Goal: Information Seeking & Learning: Learn about a topic

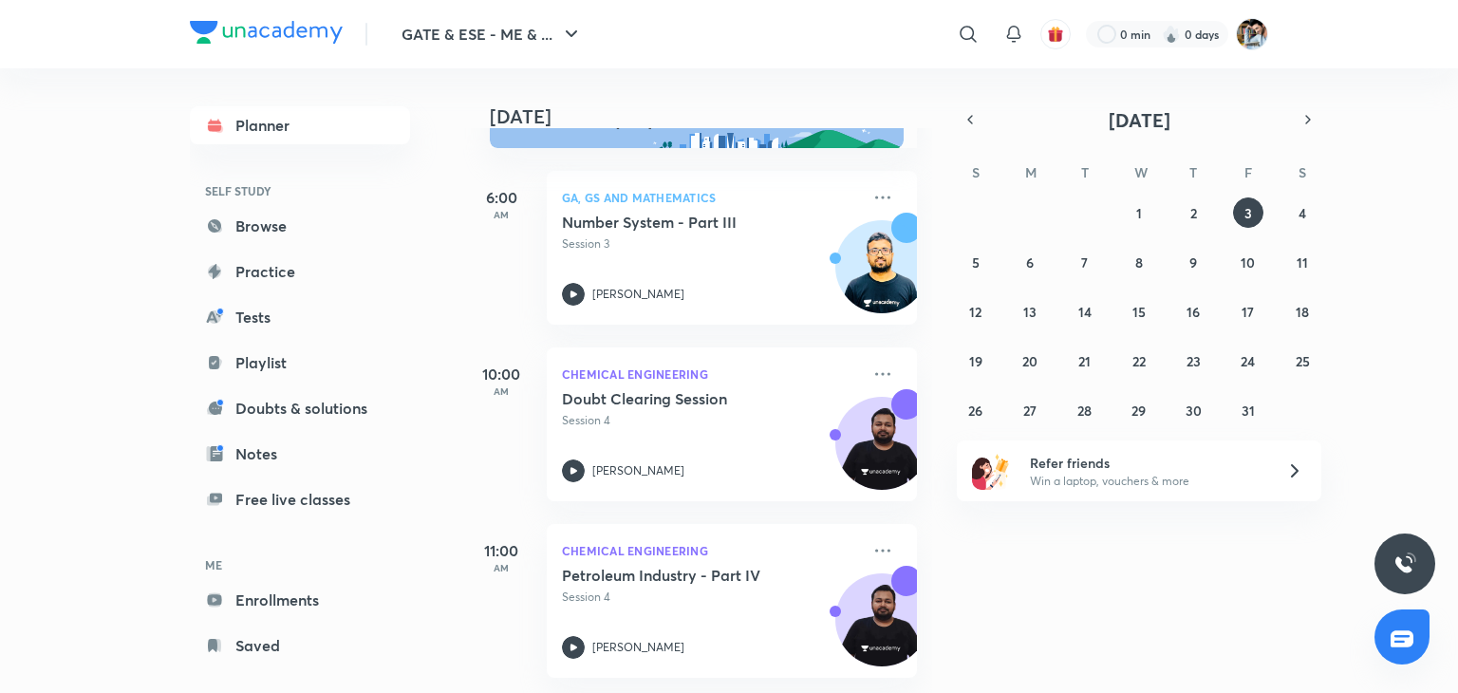
scroll to position [84, 0]
click at [871, 539] on icon at bounding box center [882, 550] width 23 height 23
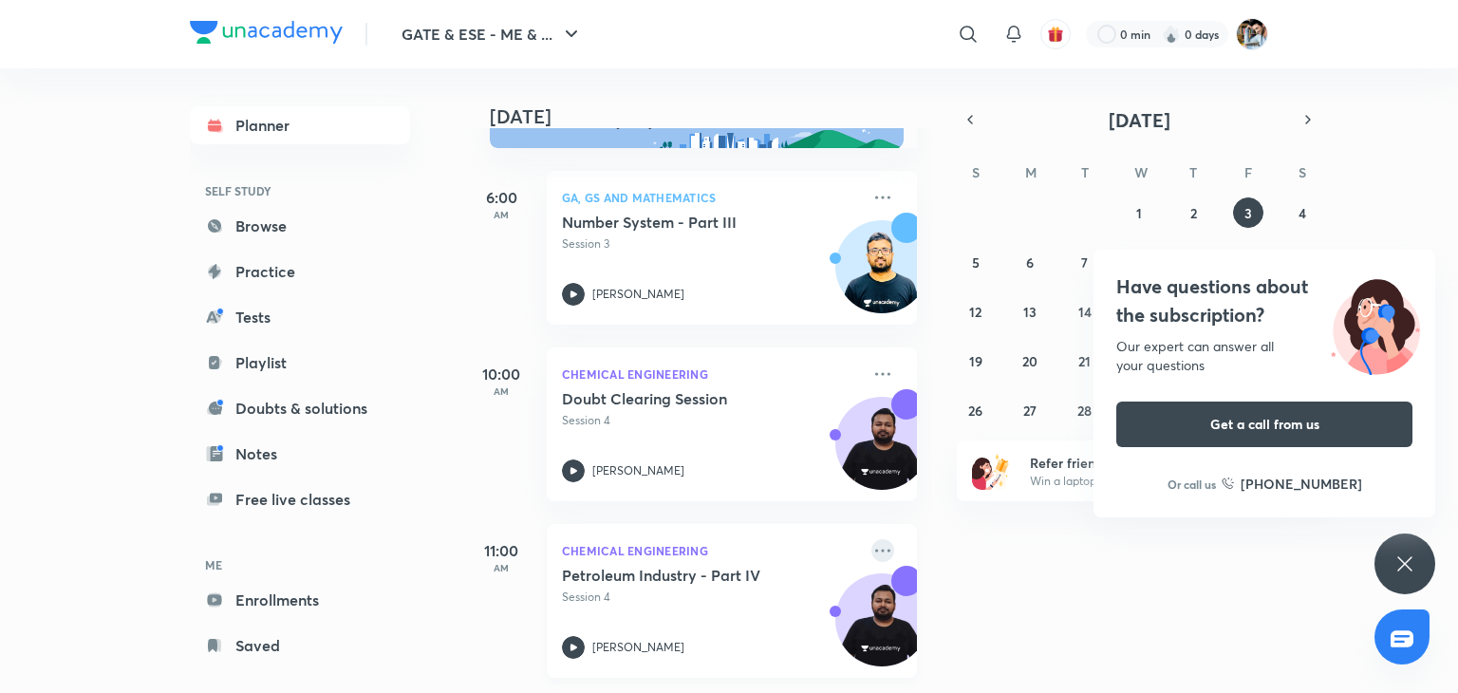
click at [873, 539] on icon at bounding box center [882, 550] width 23 height 23
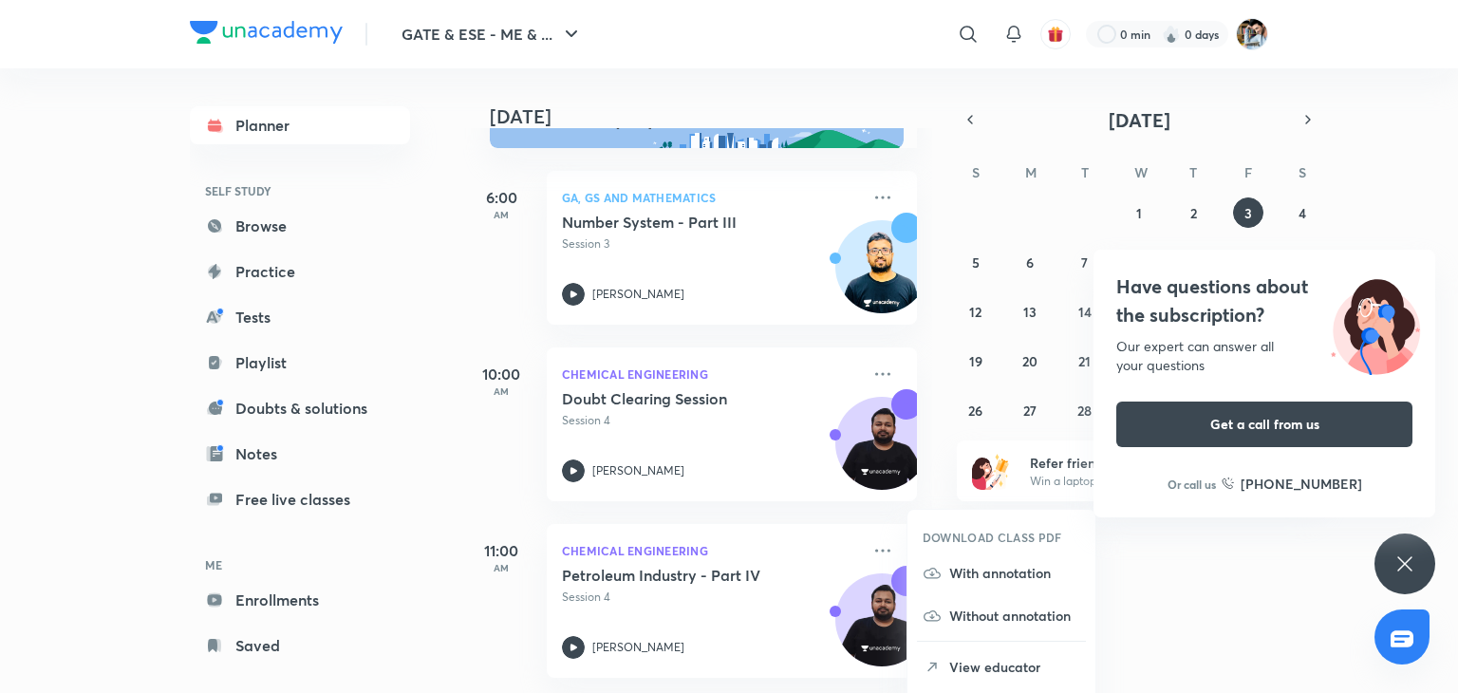
click at [940, 232] on div "[DATE] Good afternoon, Suraj You have 3 events [DATE] 6:00 AM GA, GS and Mathem…" at bounding box center [958, 380] width 991 height 624
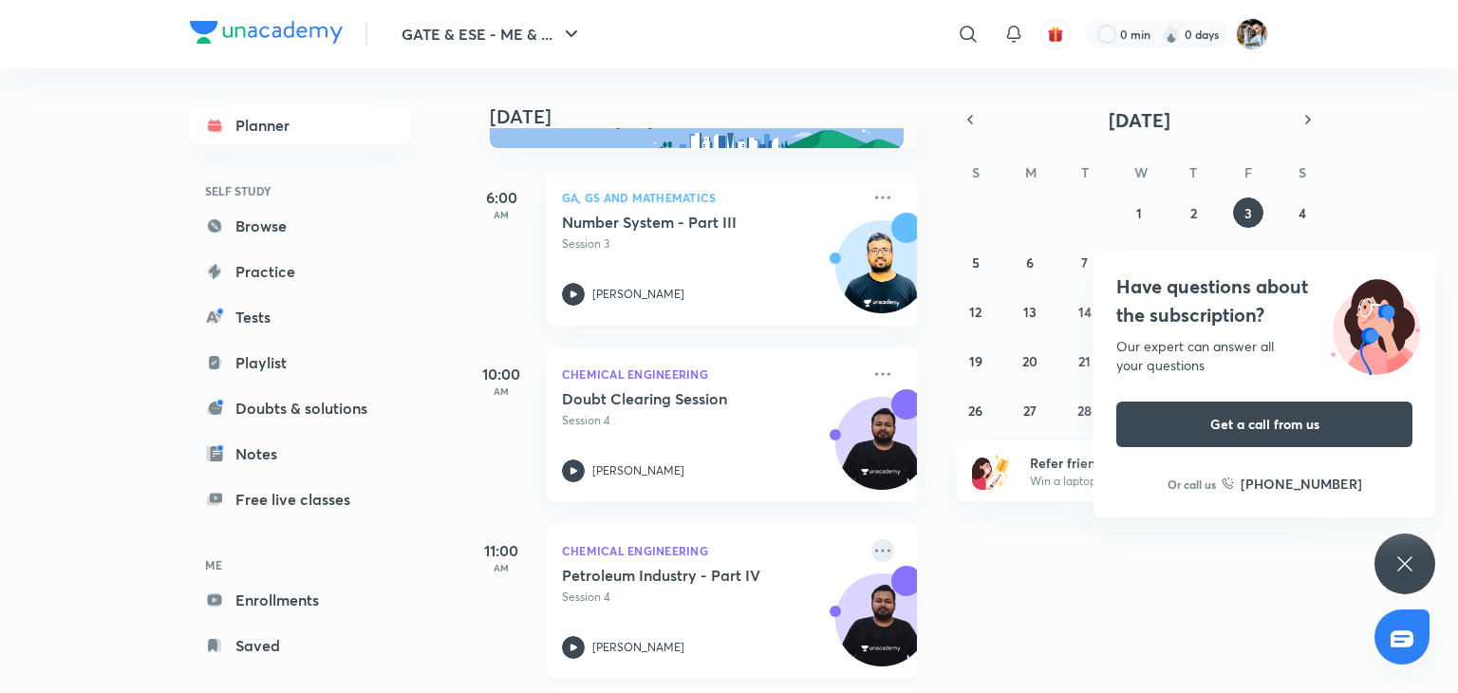
click at [877, 539] on icon at bounding box center [882, 550] width 23 height 23
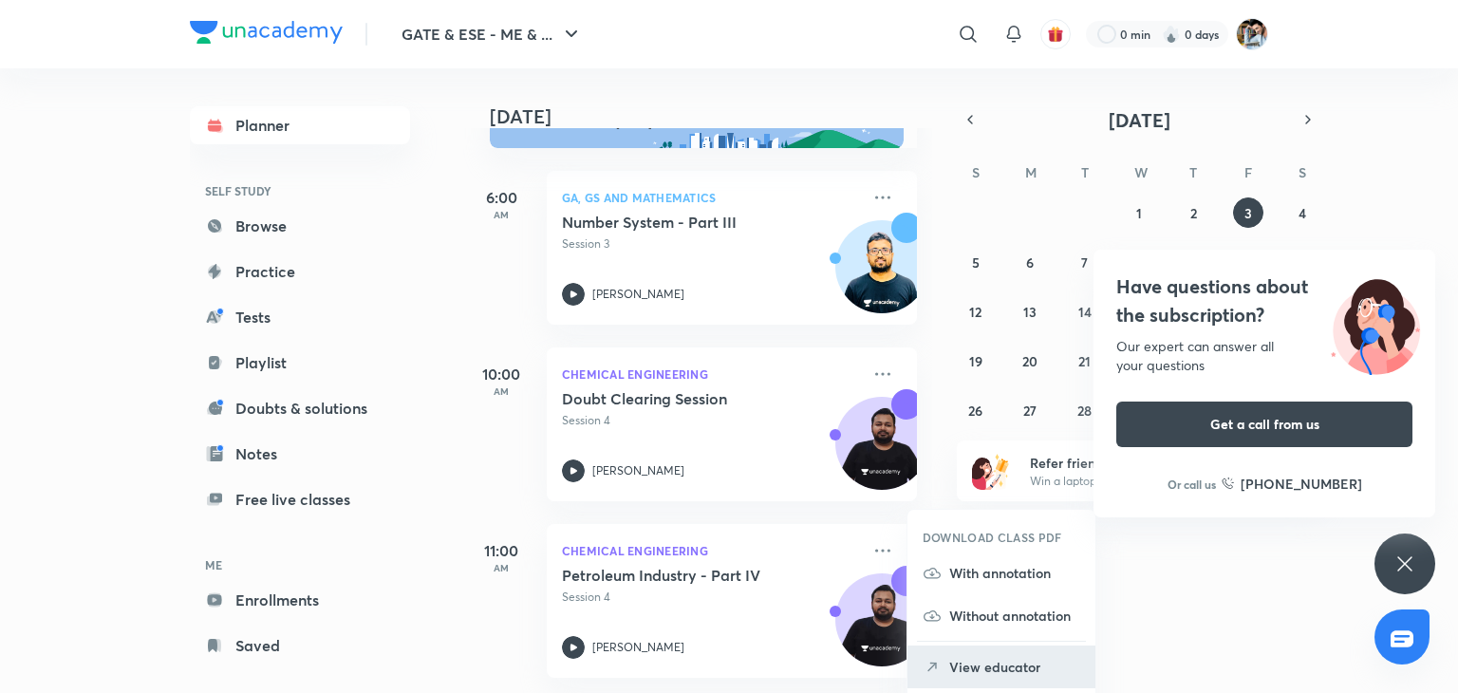
click at [942, 684] on li "View educator" at bounding box center [1001, 666] width 188 height 43
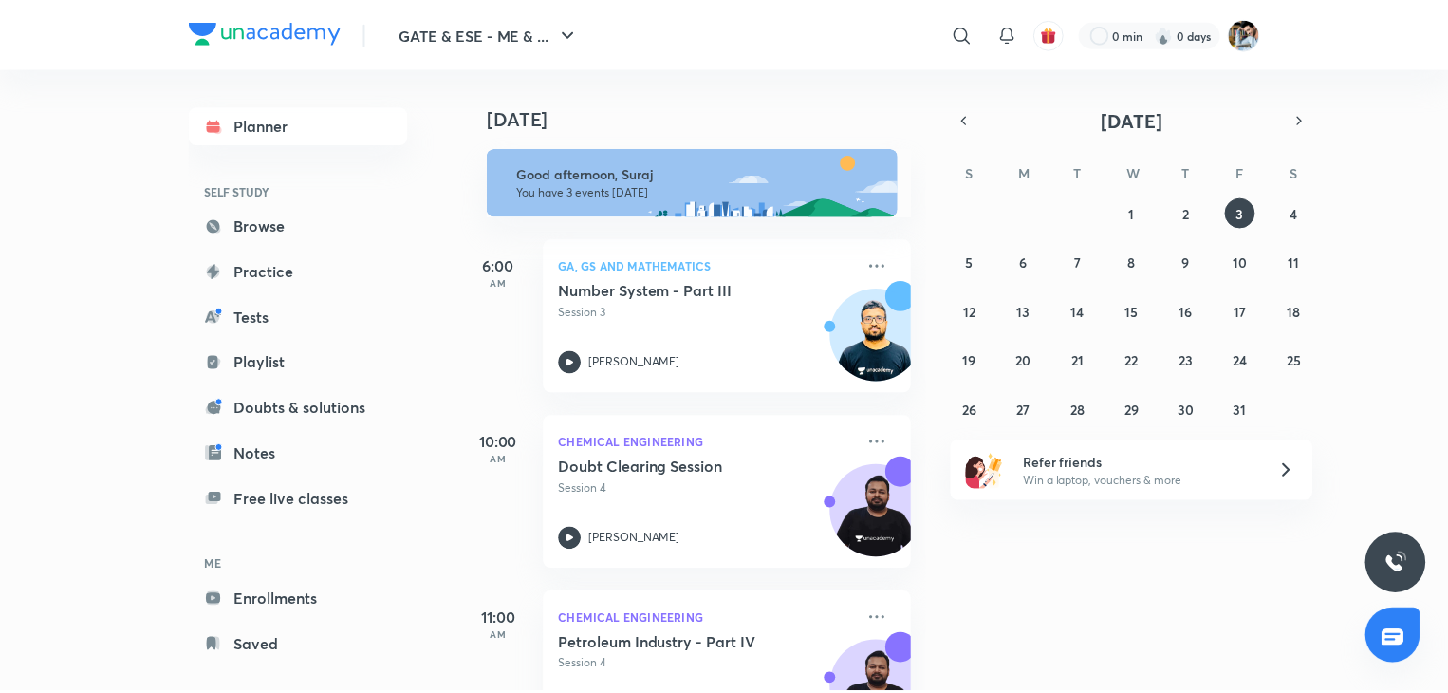
scroll to position [84, 0]
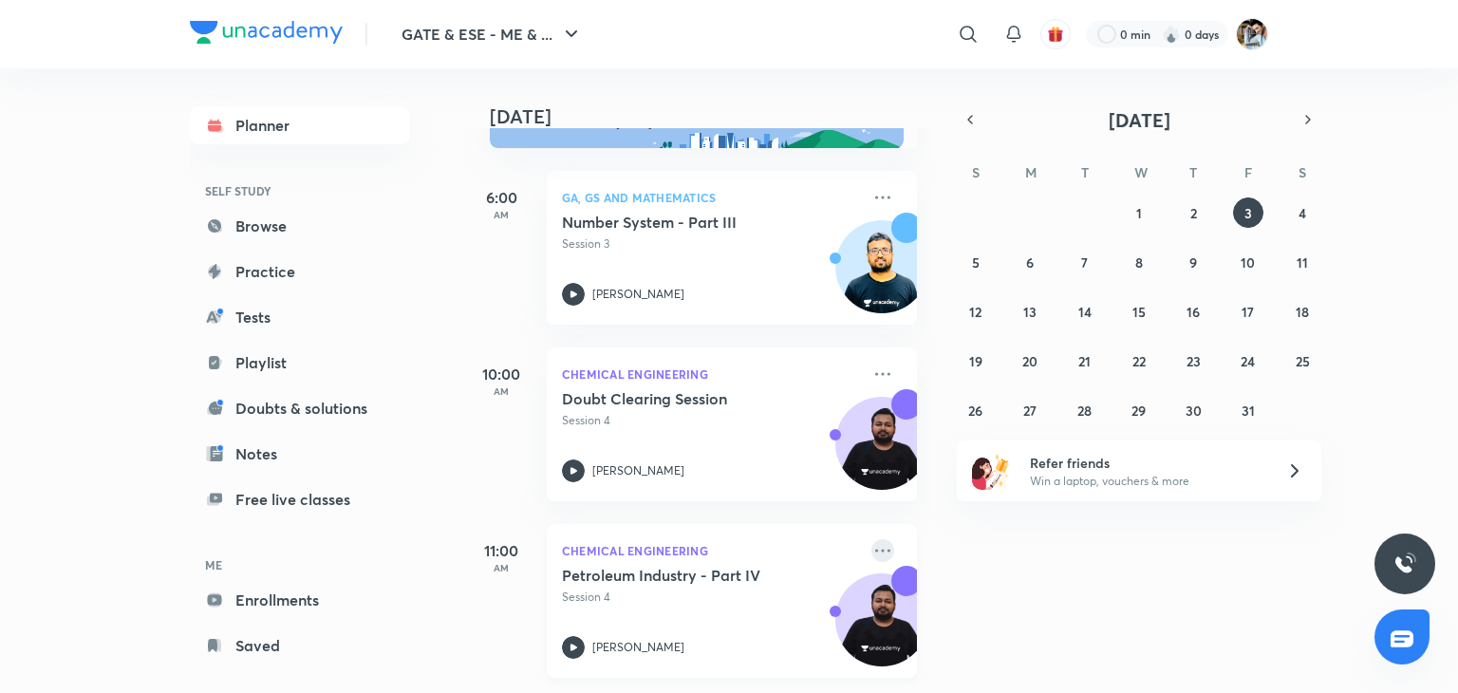
click at [871, 539] on icon at bounding box center [882, 550] width 23 height 23
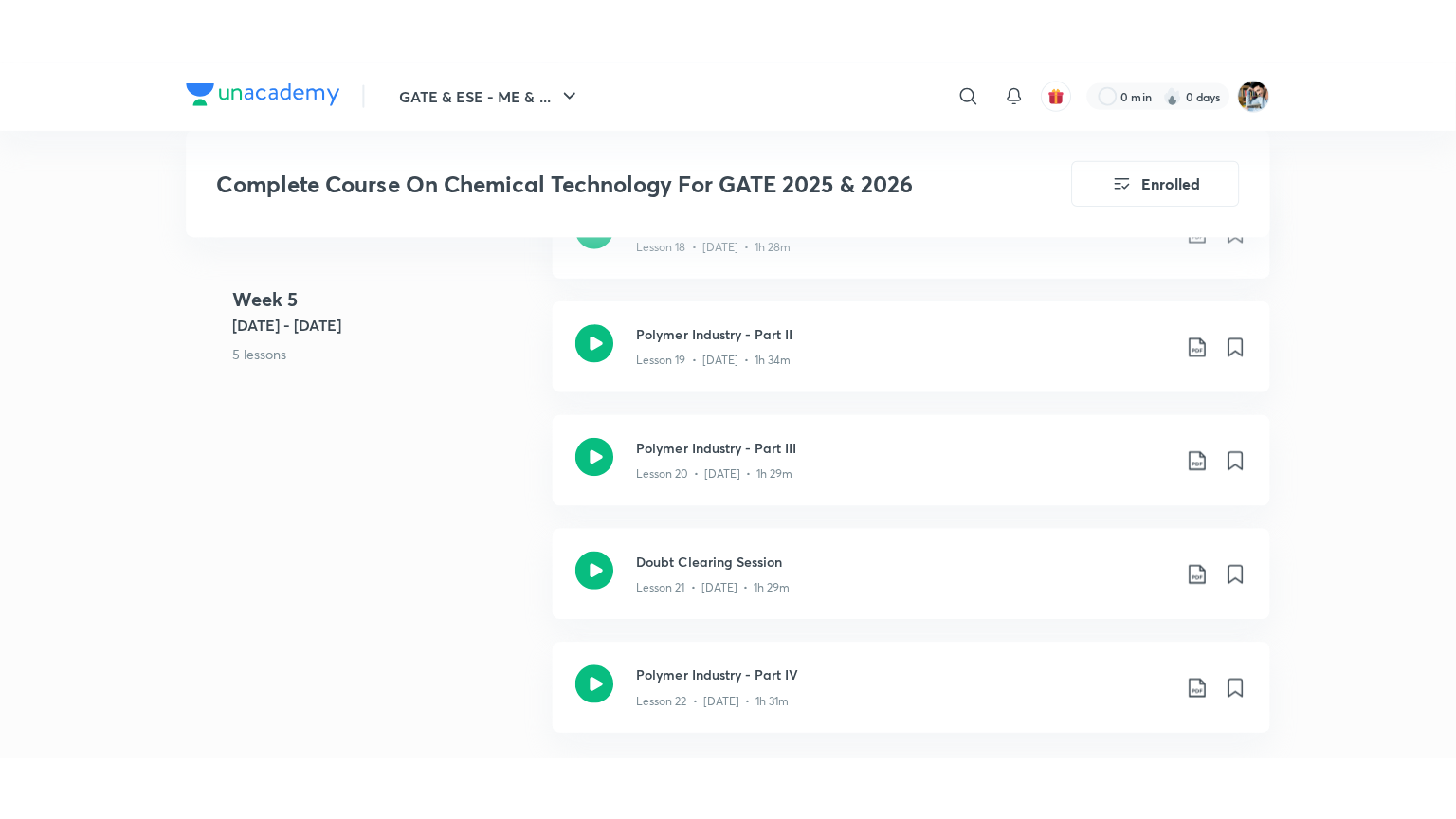
scroll to position [3507, 0]
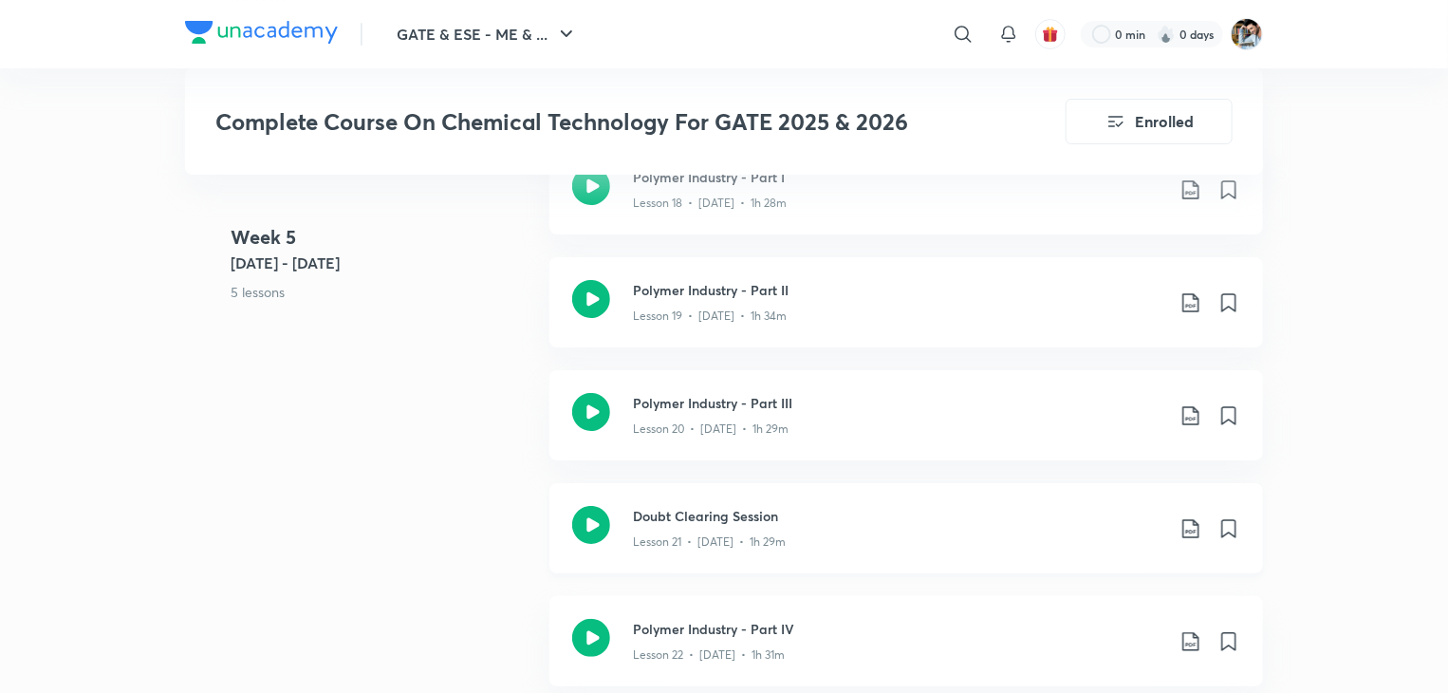
click at [859, 540] on div "Lesson 21 • [DATE] • 1h 29m" at bounding box center [898, 538] width 531 height 25
